Goal: Navigation & Orientation: Find specific page/section

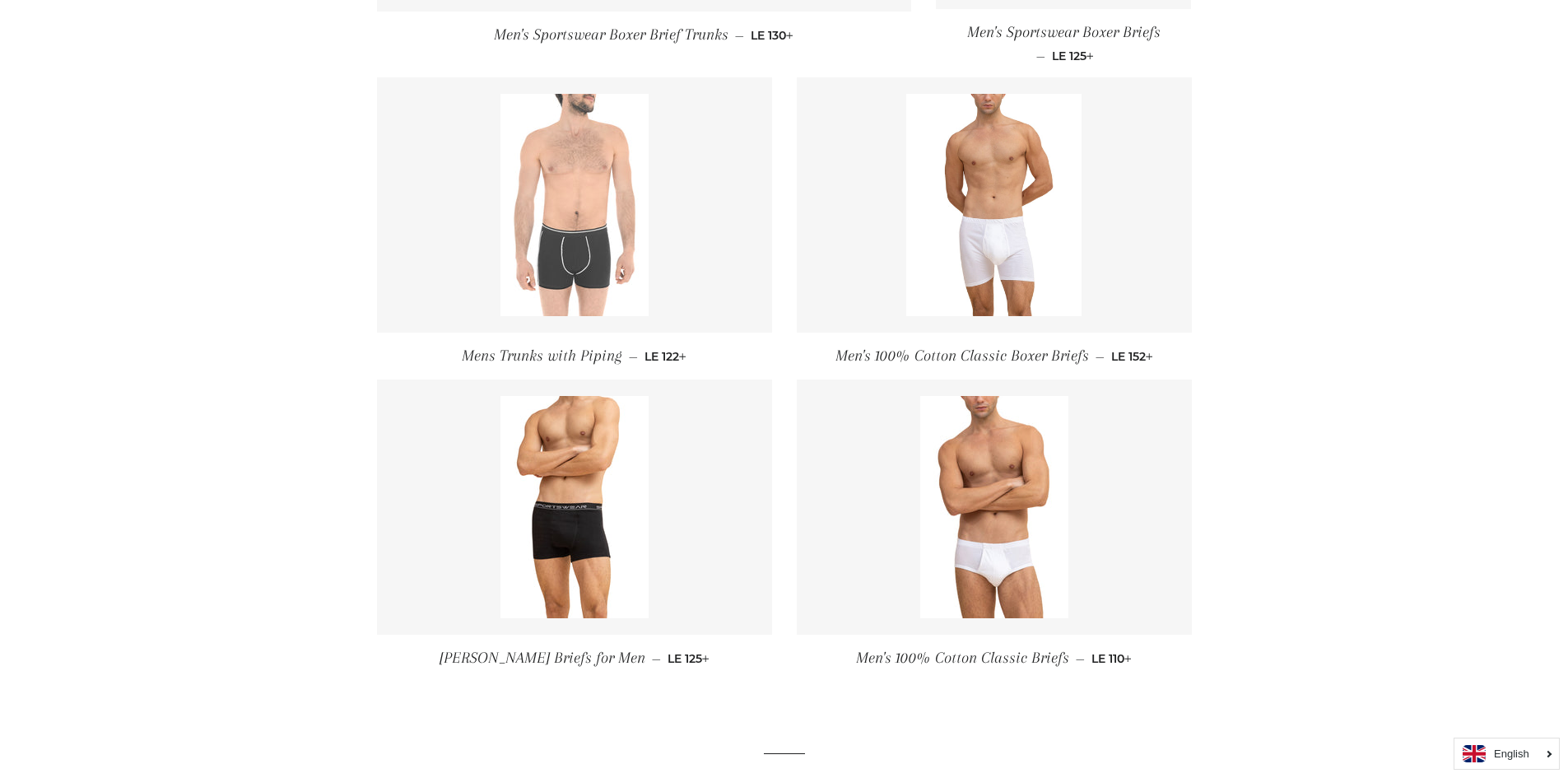
scroll to position [659, 0]
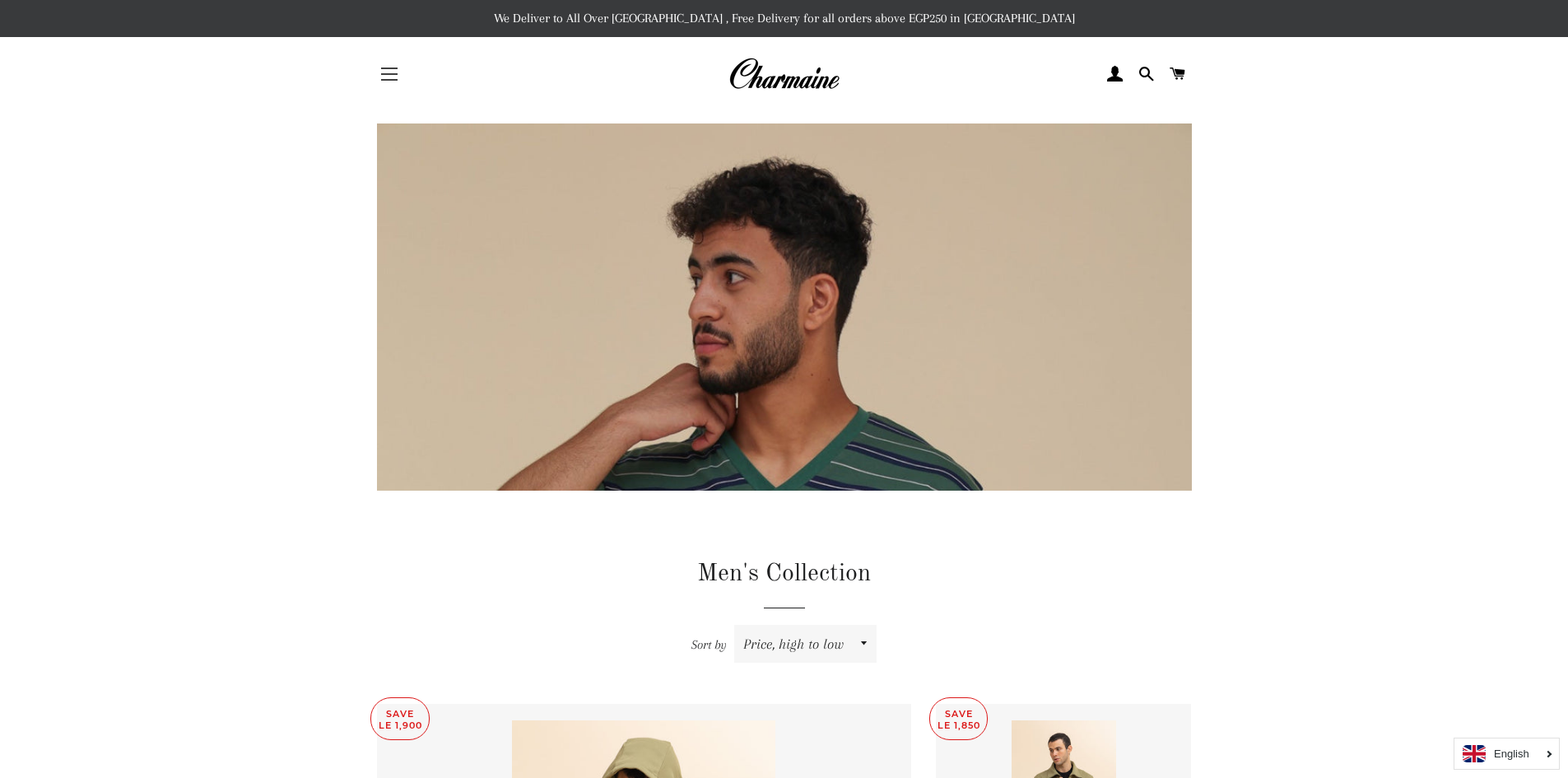
click at [391, 73] on button "Site navigation" at bounding box center [389, 74] width 41 height 41
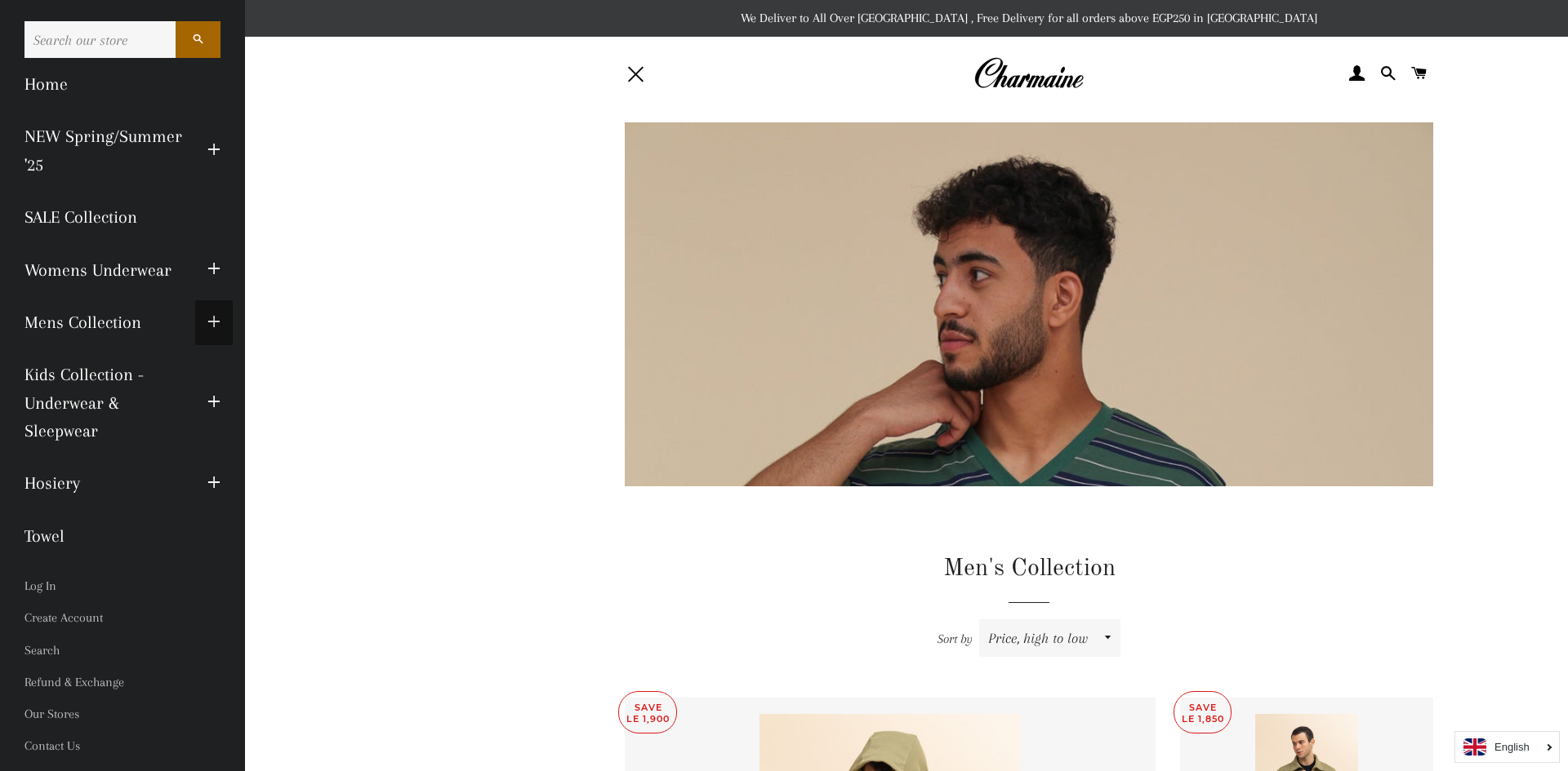
click at [218, 327] on span "button" at bounding box center [214, 322] width 13 height 21
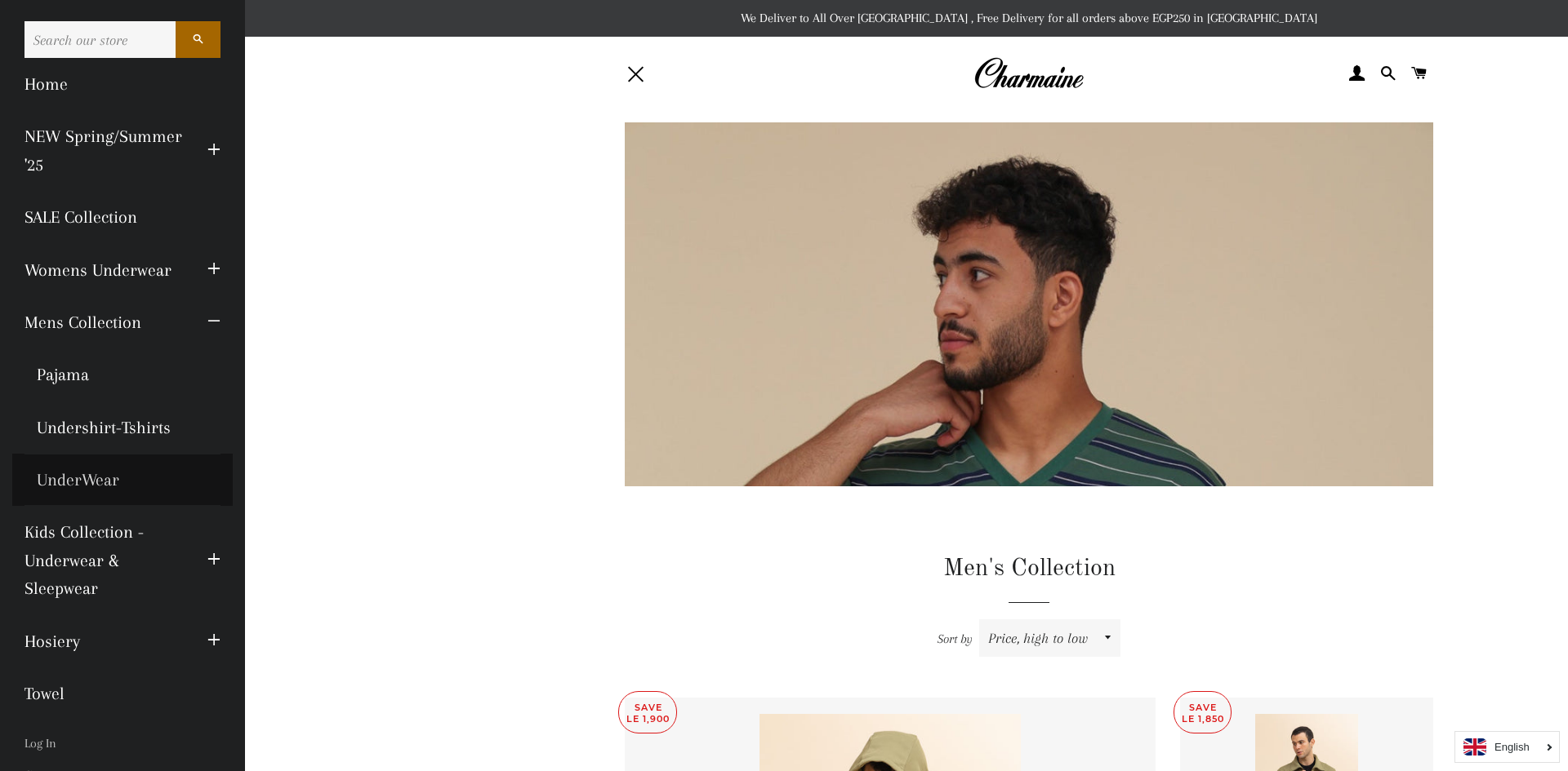
click at [98, 478] on link "UnderWear" at bounding box center [123, 480] width 221 height 52
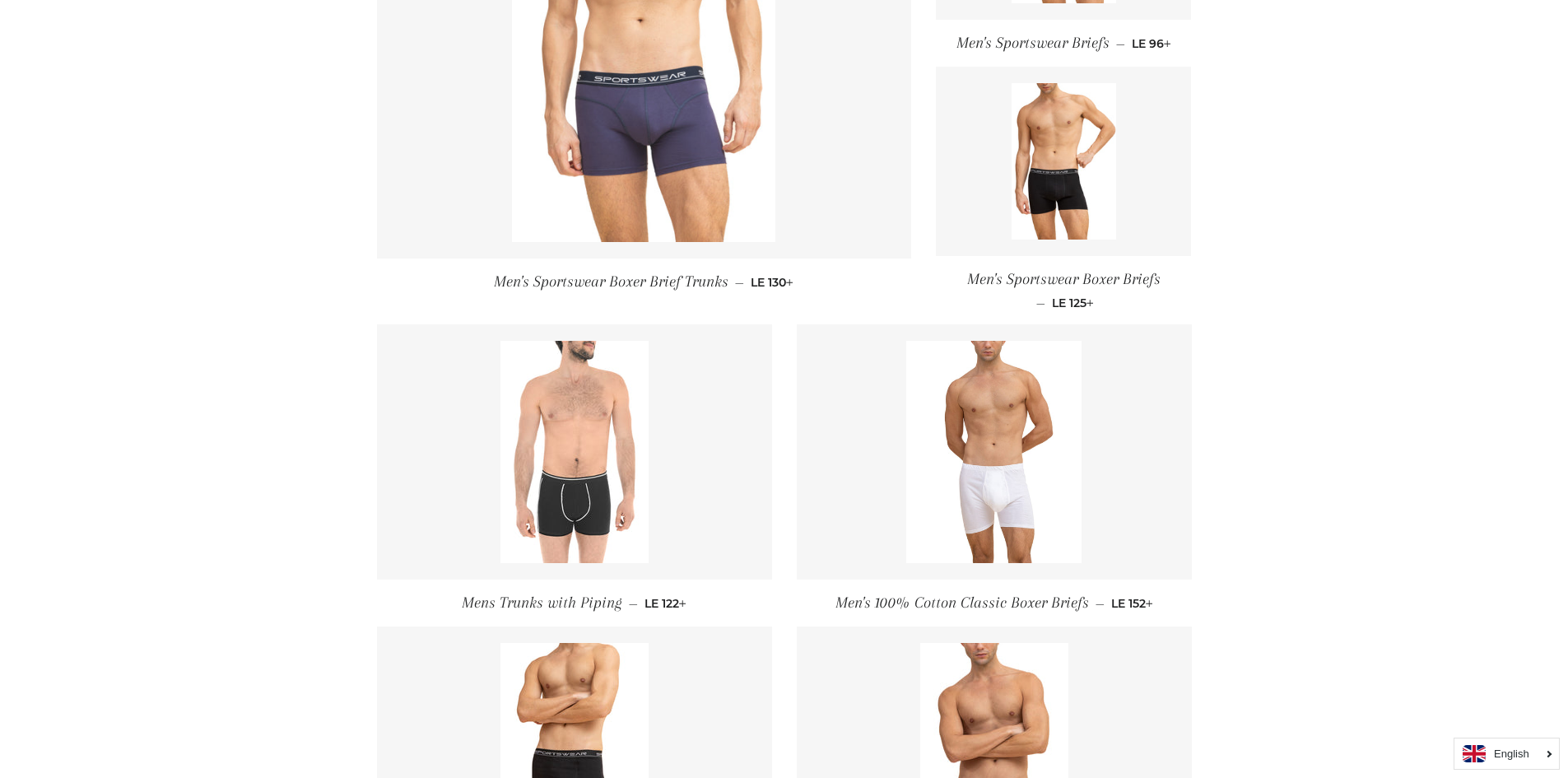
scroll to position [896, 0]
